Goal: Find specific page/section: Find specific page/section

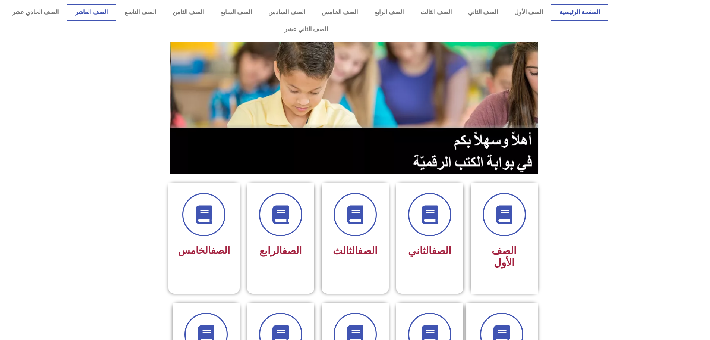
click at [116, 21] on link "الصف العاشر" at bounding box center [91, 12] width 49 height 17
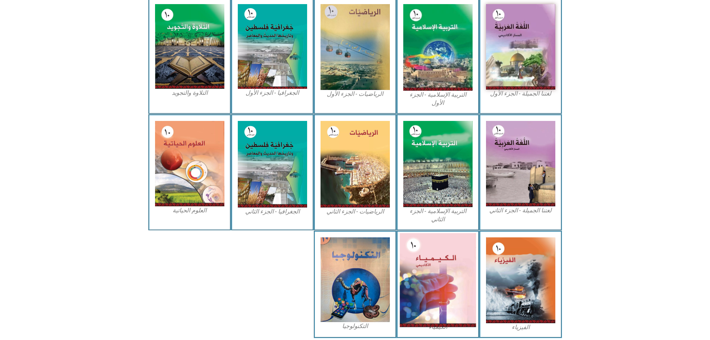
scroll to position [221, 0]
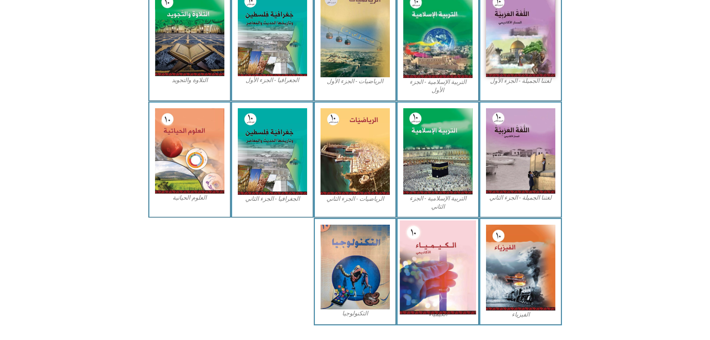
click at [445, 273] on img at bounding box center [438, 267] width 76 height 94
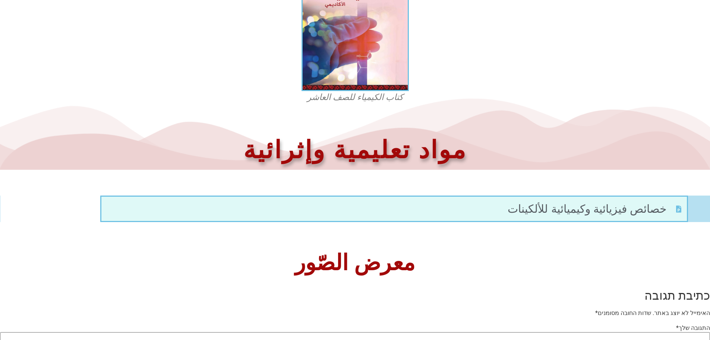
scroll to position [99, 0]
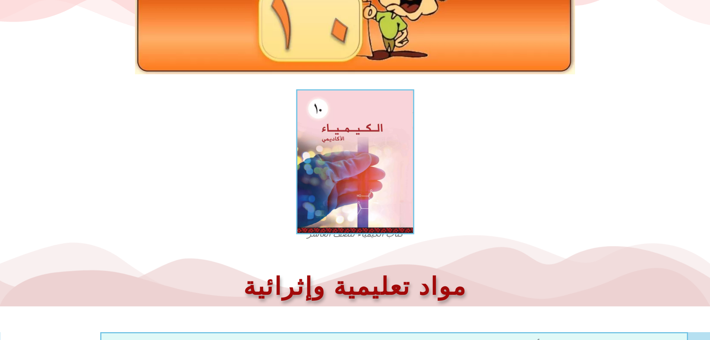
click at [376, 148] on img at bounding box center [355, 161] width 118 height 145
